Goal: Use online tool/utility

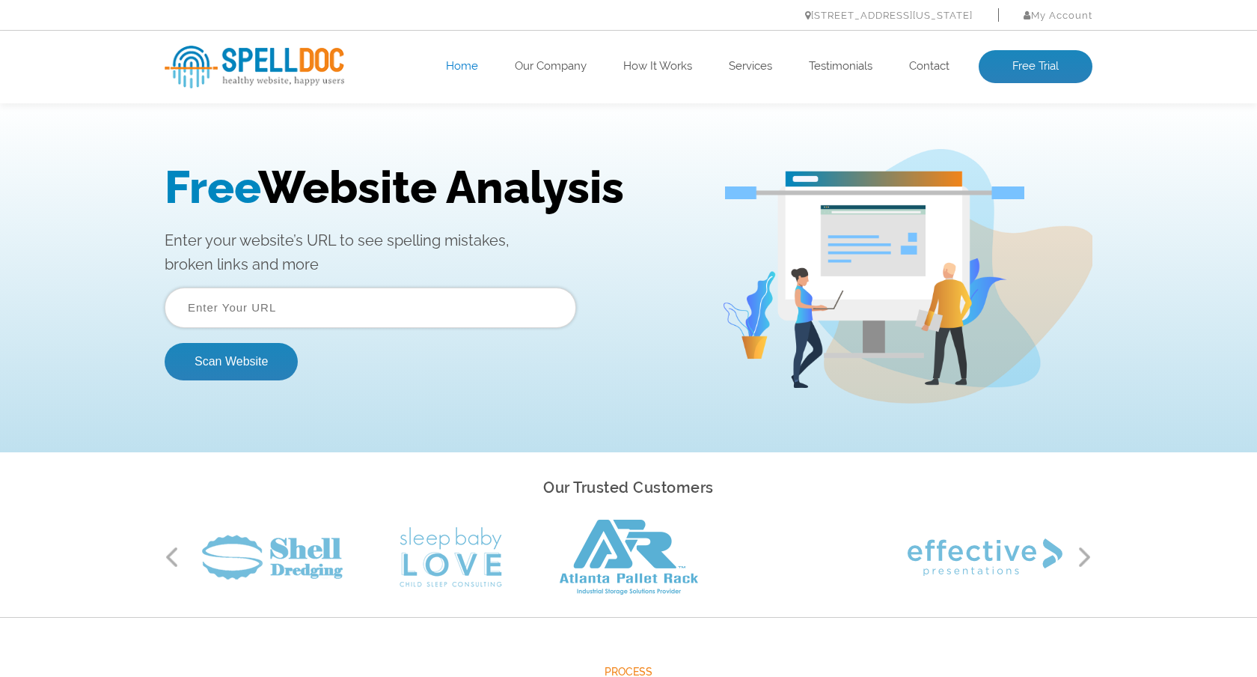
click at [346, 307] on input "text" at bounding box center [371, 307] width 412 height 40
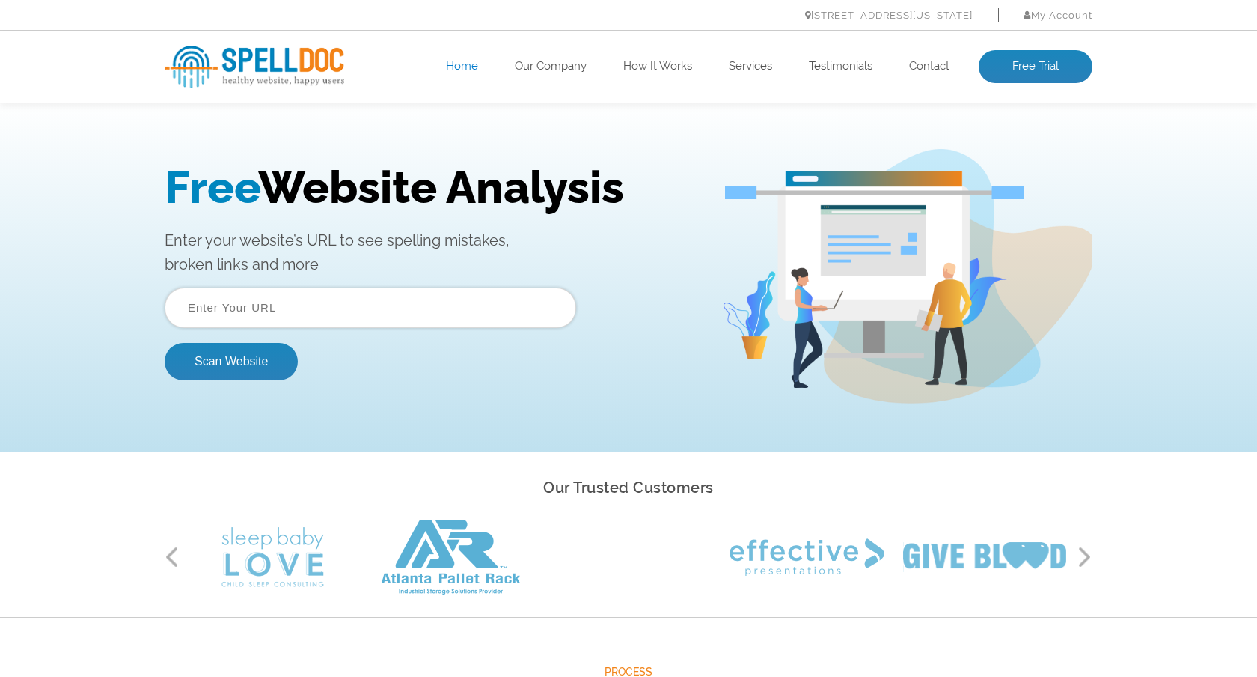
paste input "[DOMAIN_NAME]"
type input "[DOMAIN_NAME]"
click at [228, 370] on button "Scan Website" at bounding box center [231, 361] width 133 height 37
